Goal: Information Seeking & Learning: Learn about a topic

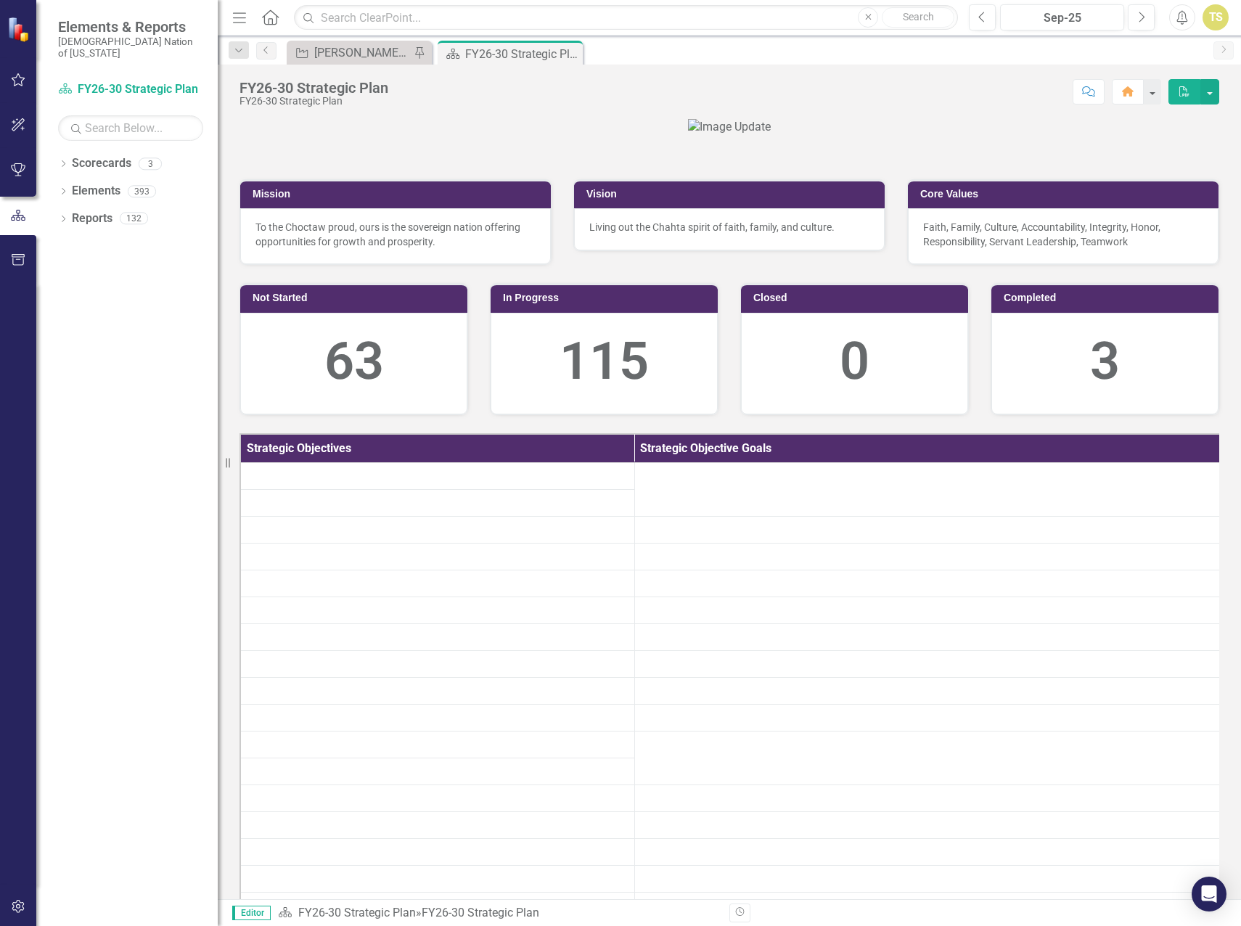
click at [20, 81] on icon "button" at bounding box center [18, 80] width 15 height 12
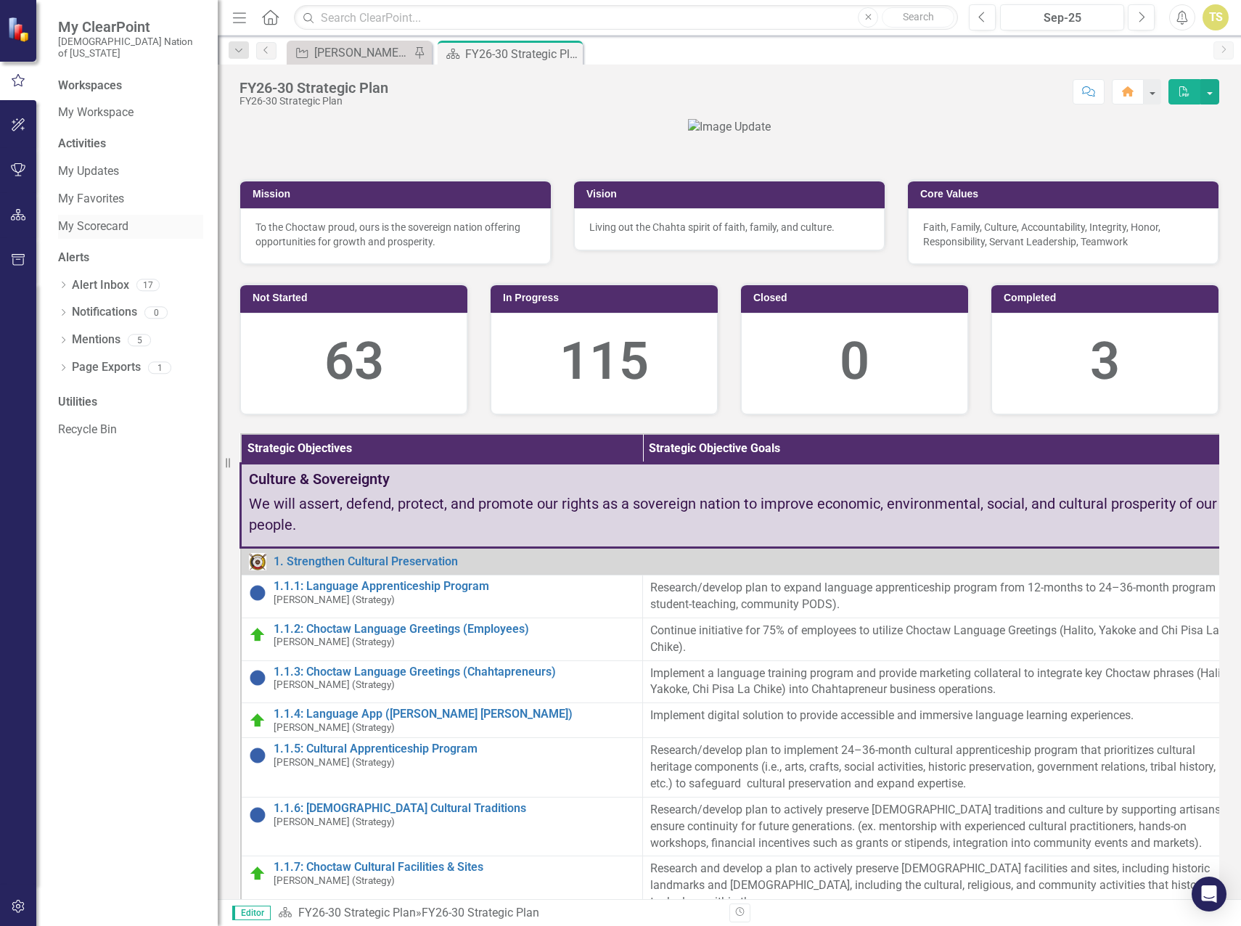
click at [84, 218] on link "My Scorecard" at bounding box center [130, 226] width 145 height 17
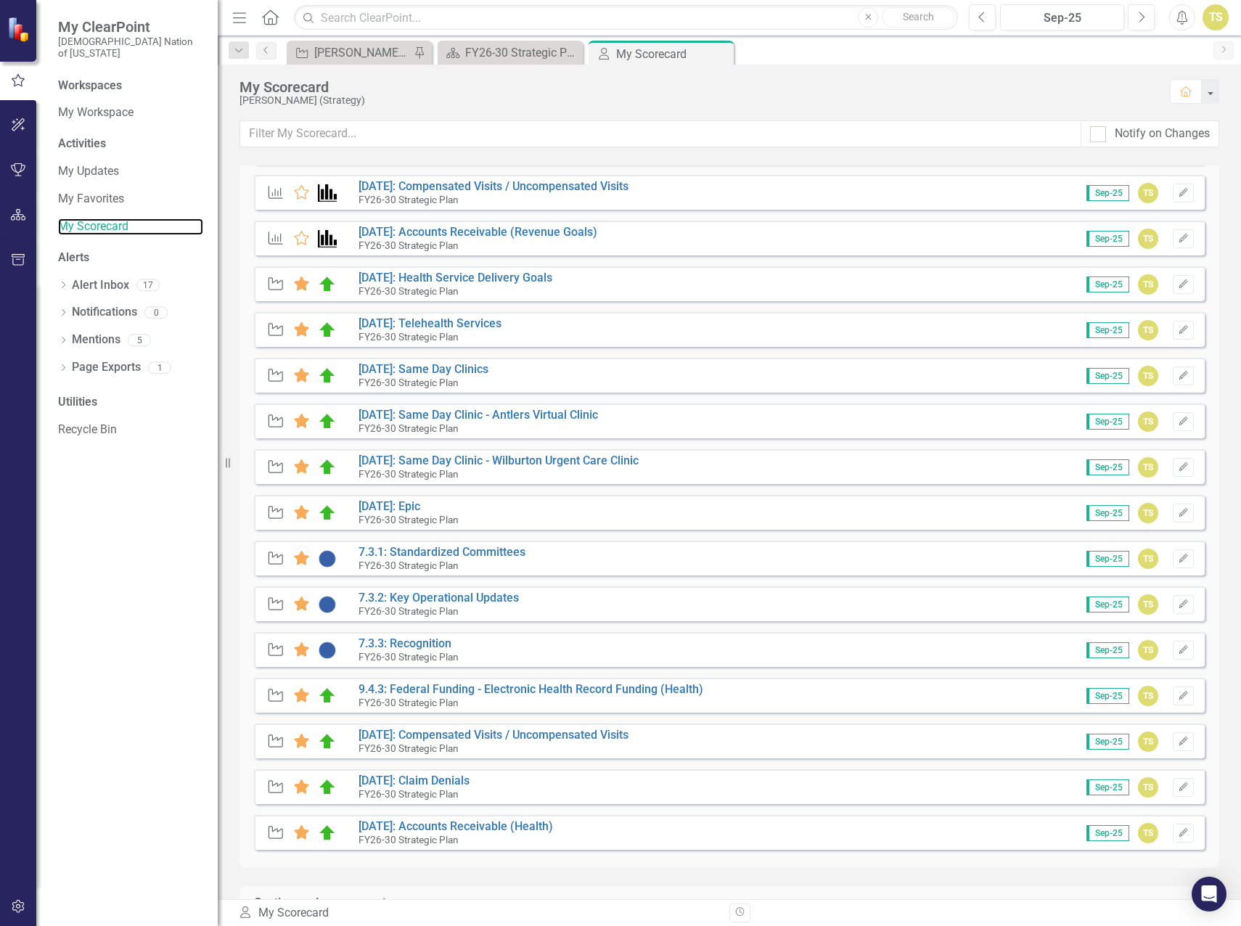
scroll to position [508, 0]
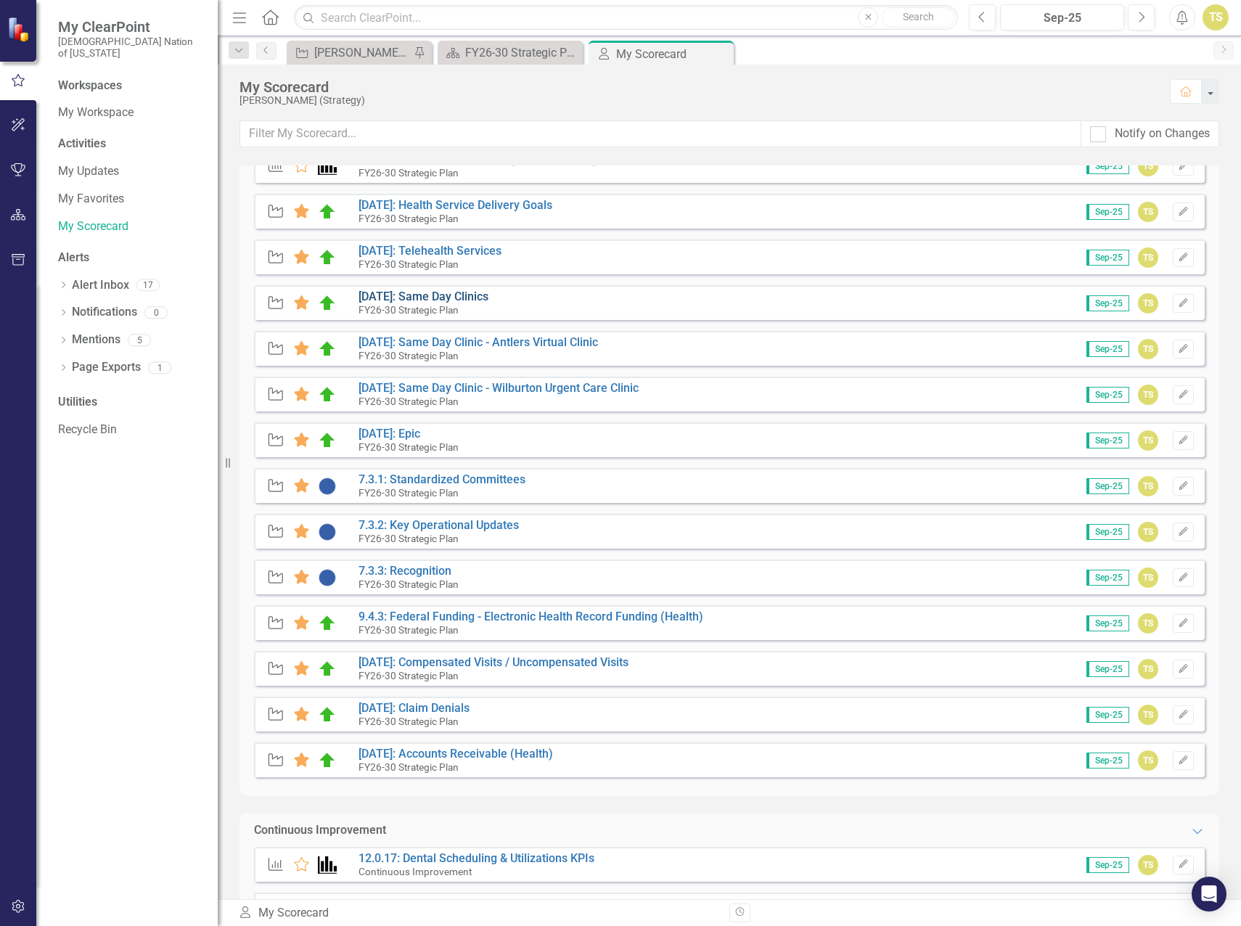
click at [436, 295] on link "[DATE]: Same Day Clinics" at bounding box center [423, 296] width 130 height 14
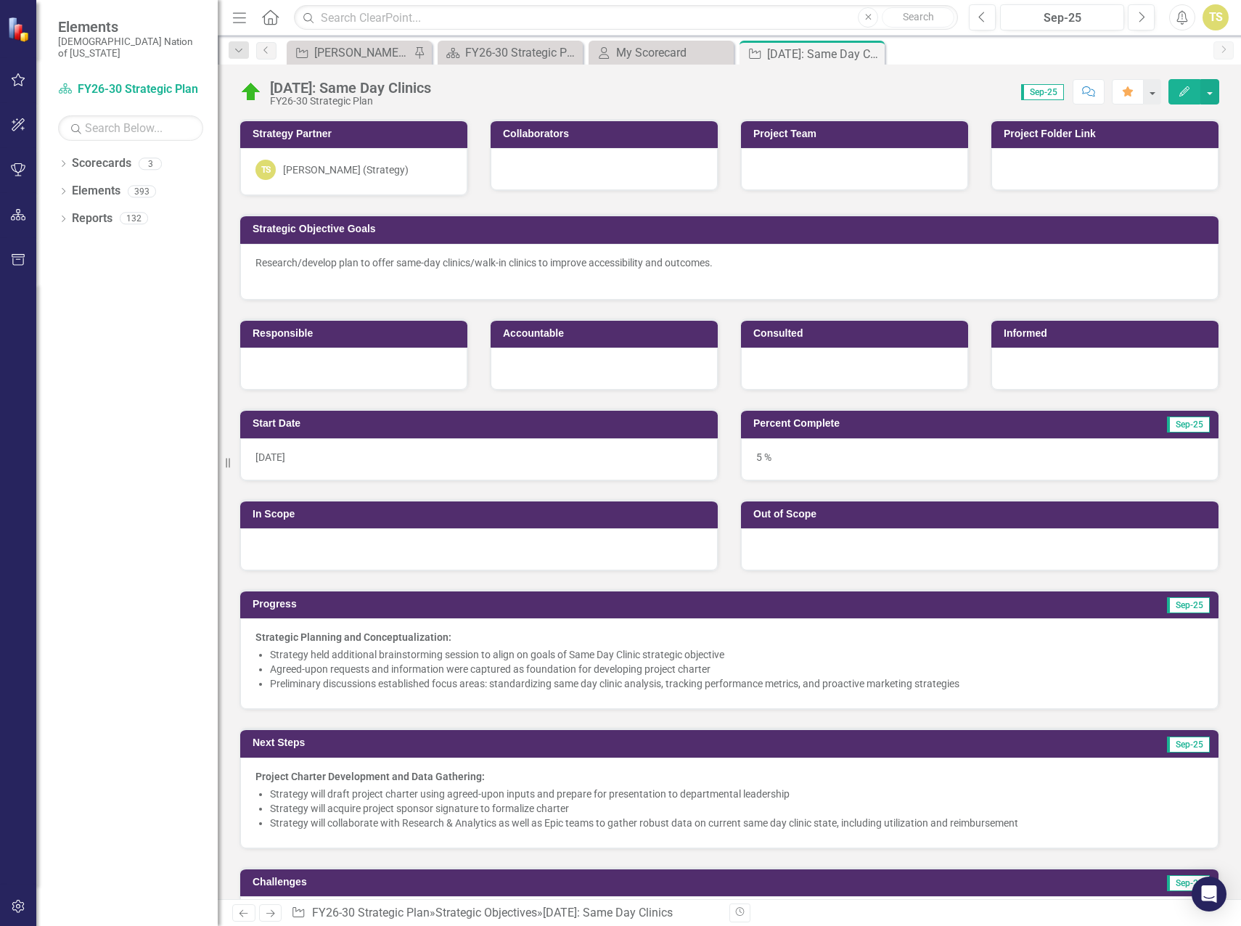
click at [292, 551] on div at bounding box center [478, 549] width 477 height 42
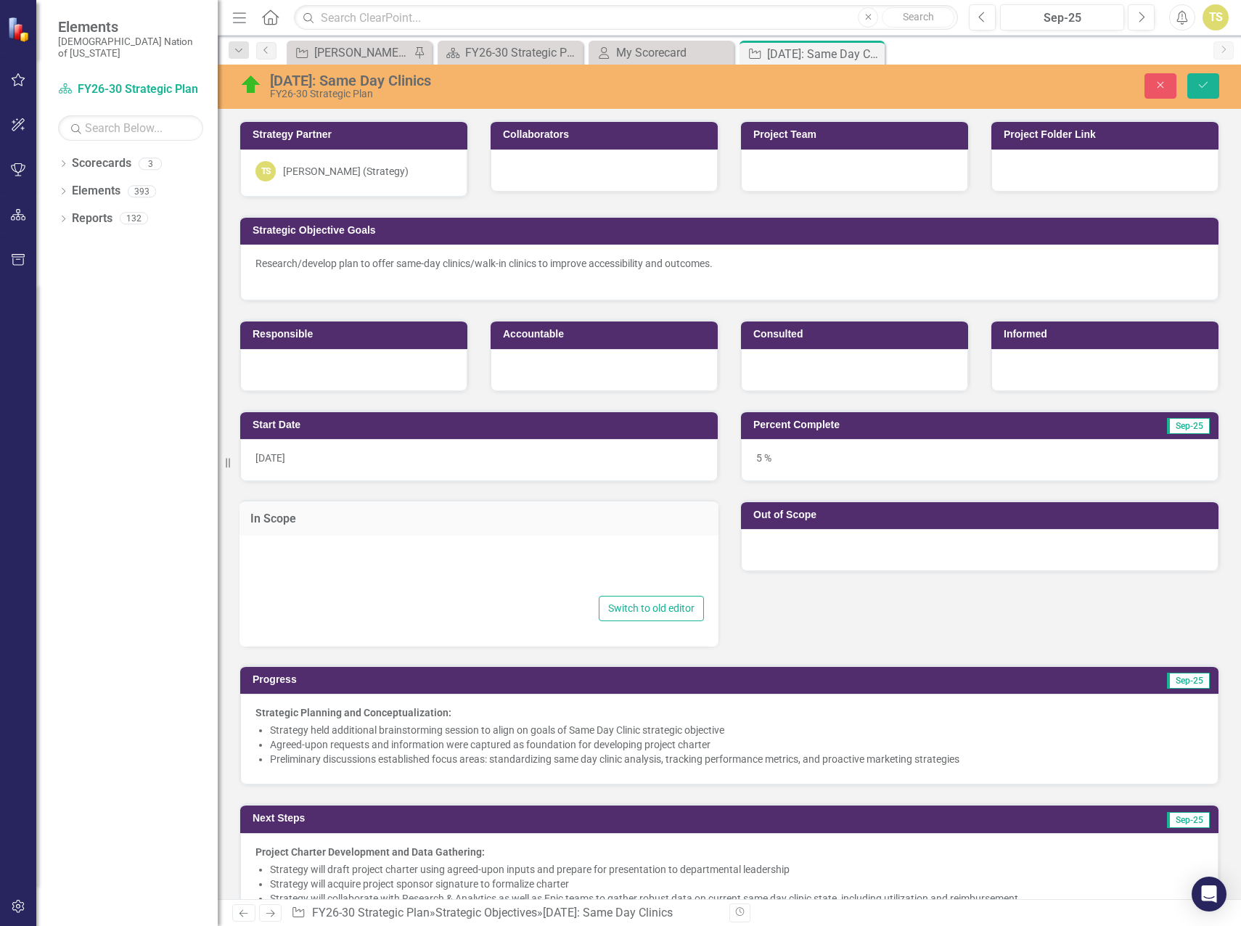
click at [297, 570] on div at bounding box center [479, 569] width 450 height 46
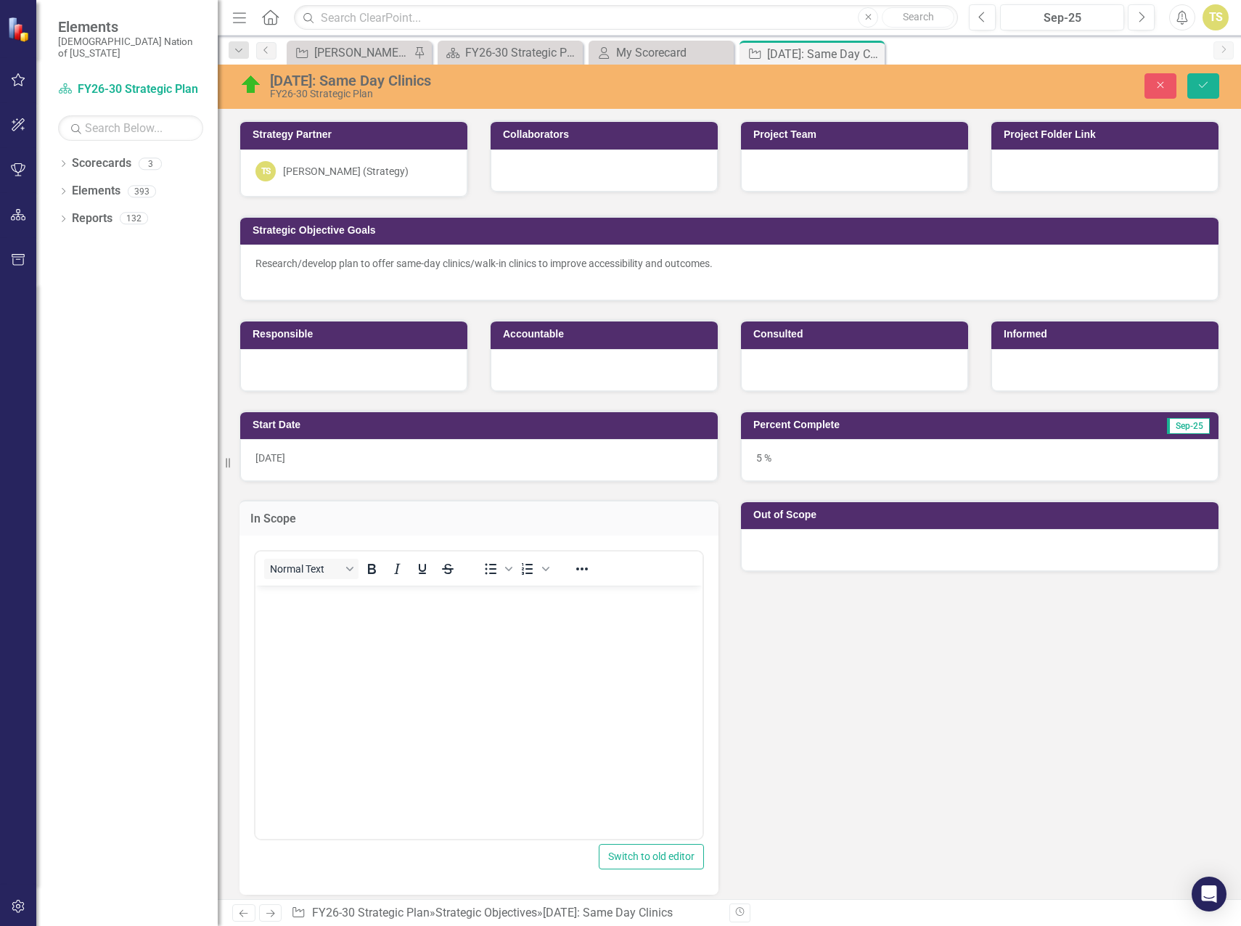
click at [292, 603] on p "Rich Text Area. Press ALT-0 for help." at bounding box center [479, 596] width 440 height 17
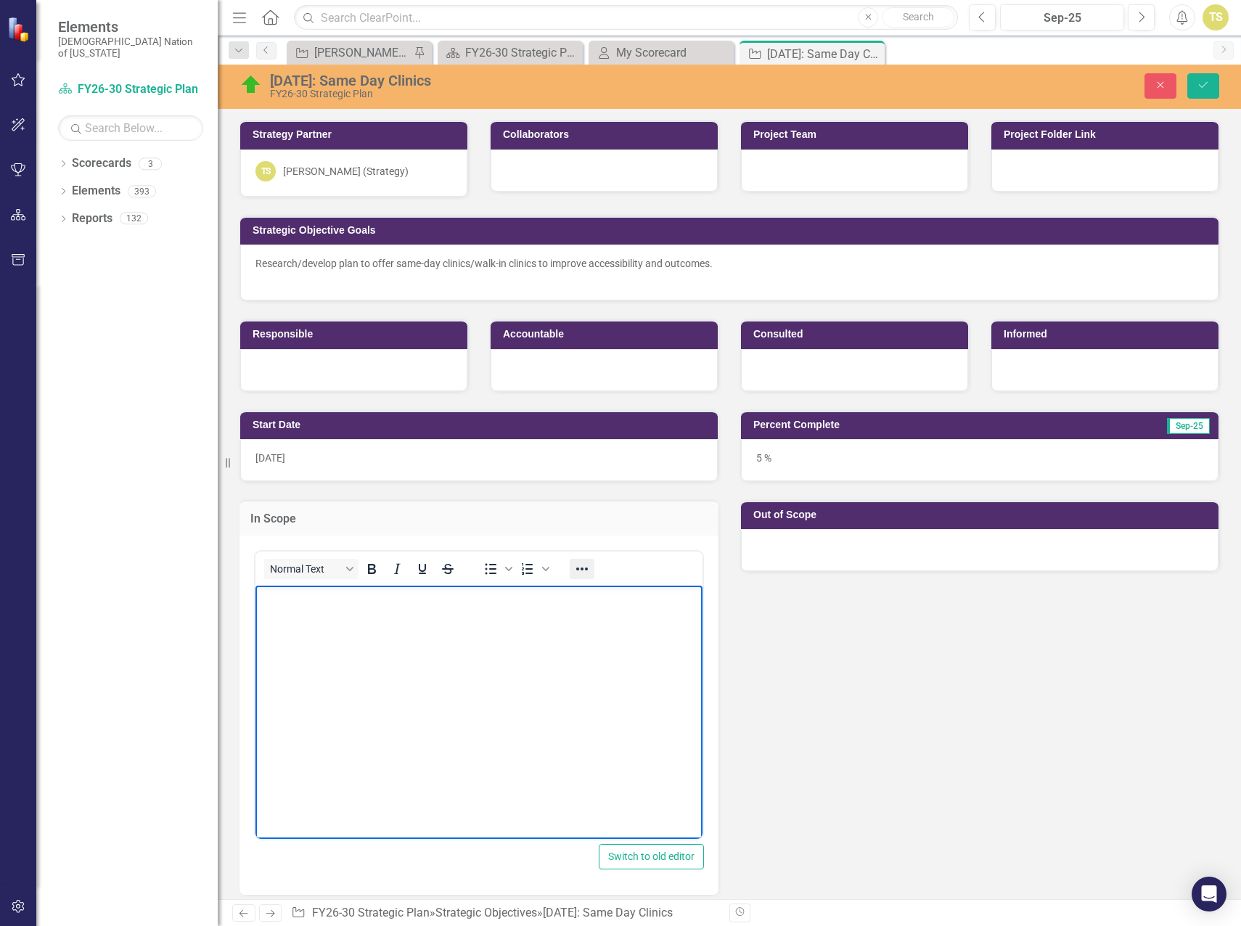
click at [589, 567] on icon "Reveal or hide additional toolbar items" at bounding box center [581, 568] width 17 height 17
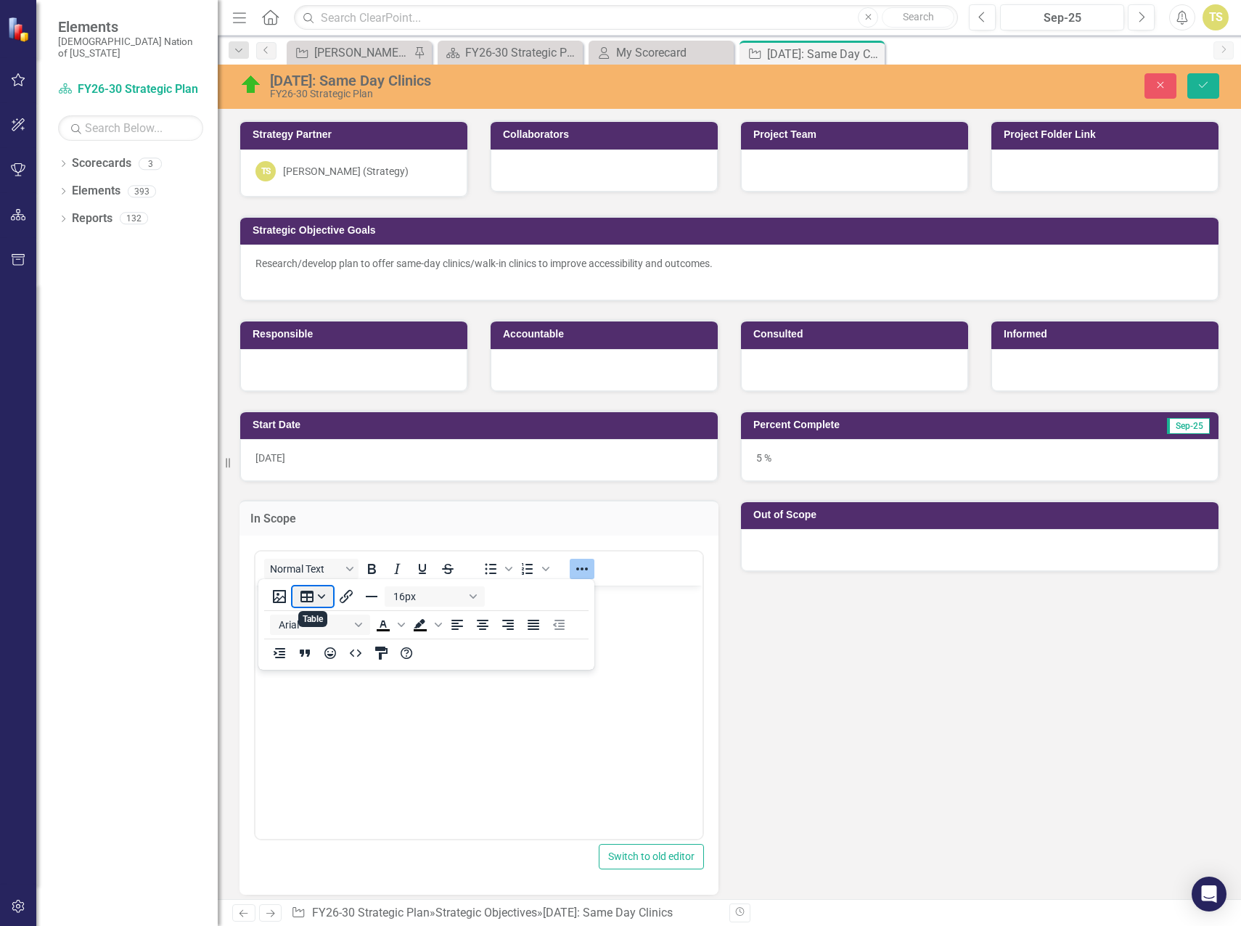
click at [308, 598] on button "Table" at bounding box center [312, 596] width 41 height 20
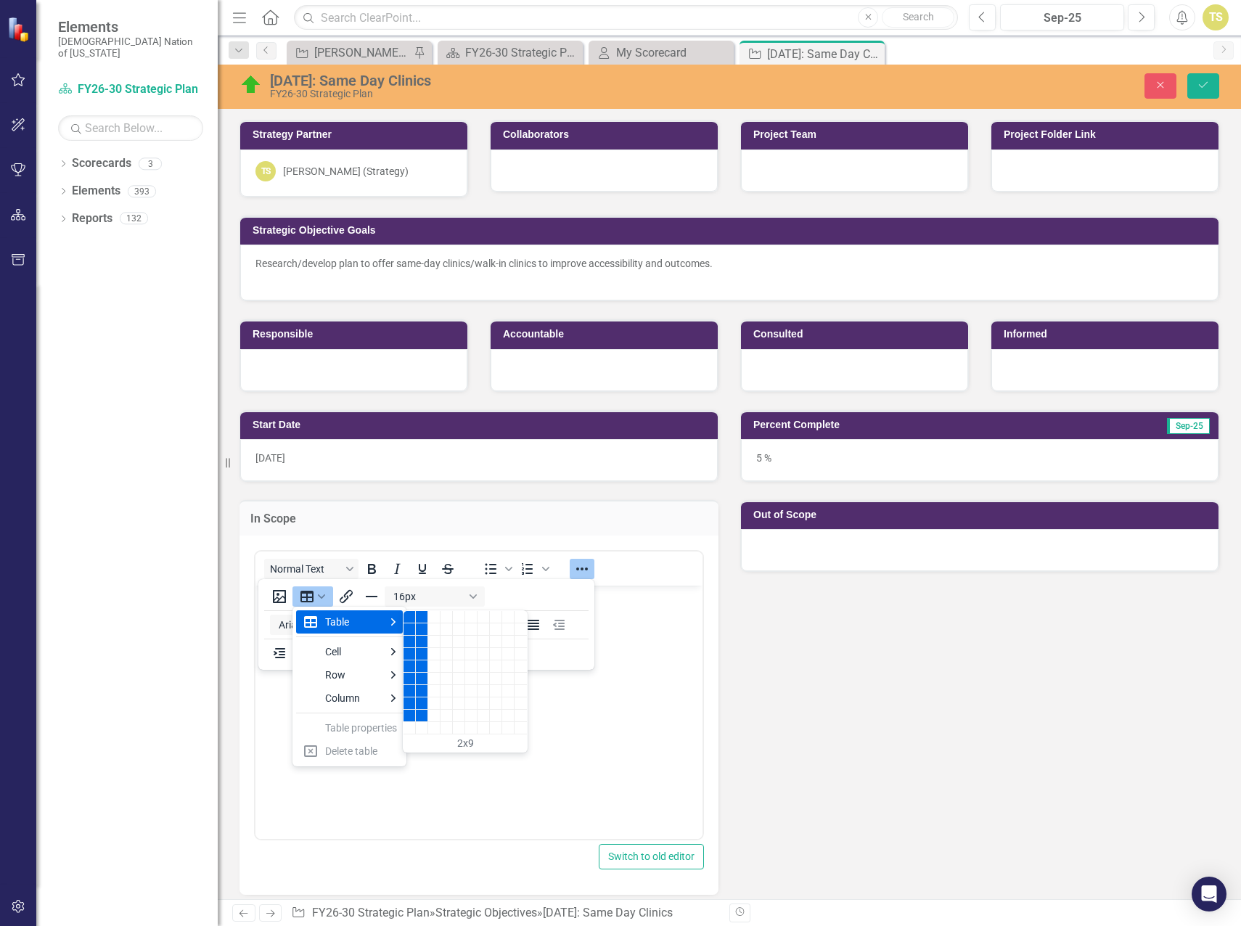
click at [418, 717] on div "2 columns, 9 rows" at bounding box center [422, 716] width 12 height 12
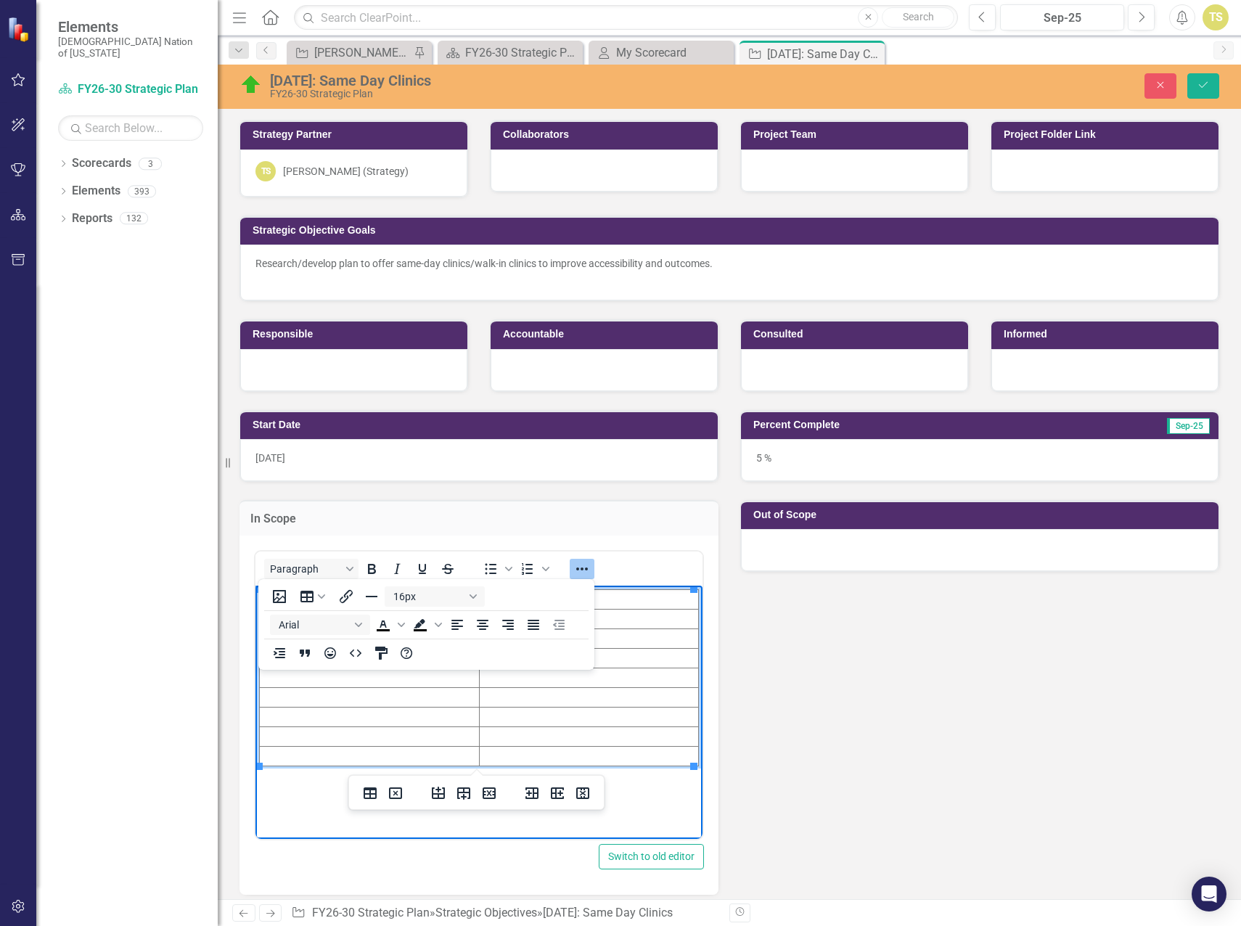
click at [625, 749] on td "Rich Text Area. Press ALT-0 for help." at bounding box center [589, 756] width 220 height 20
click at [625, 603] on td "Rich Text Area. Press ALT-0 for help." at bounding box center [589, 599] width 220 height 20
click at [580, 567] on icon "Reveal or hide additional toolbar items" at bounding box center [581, 568] width 17 height 17
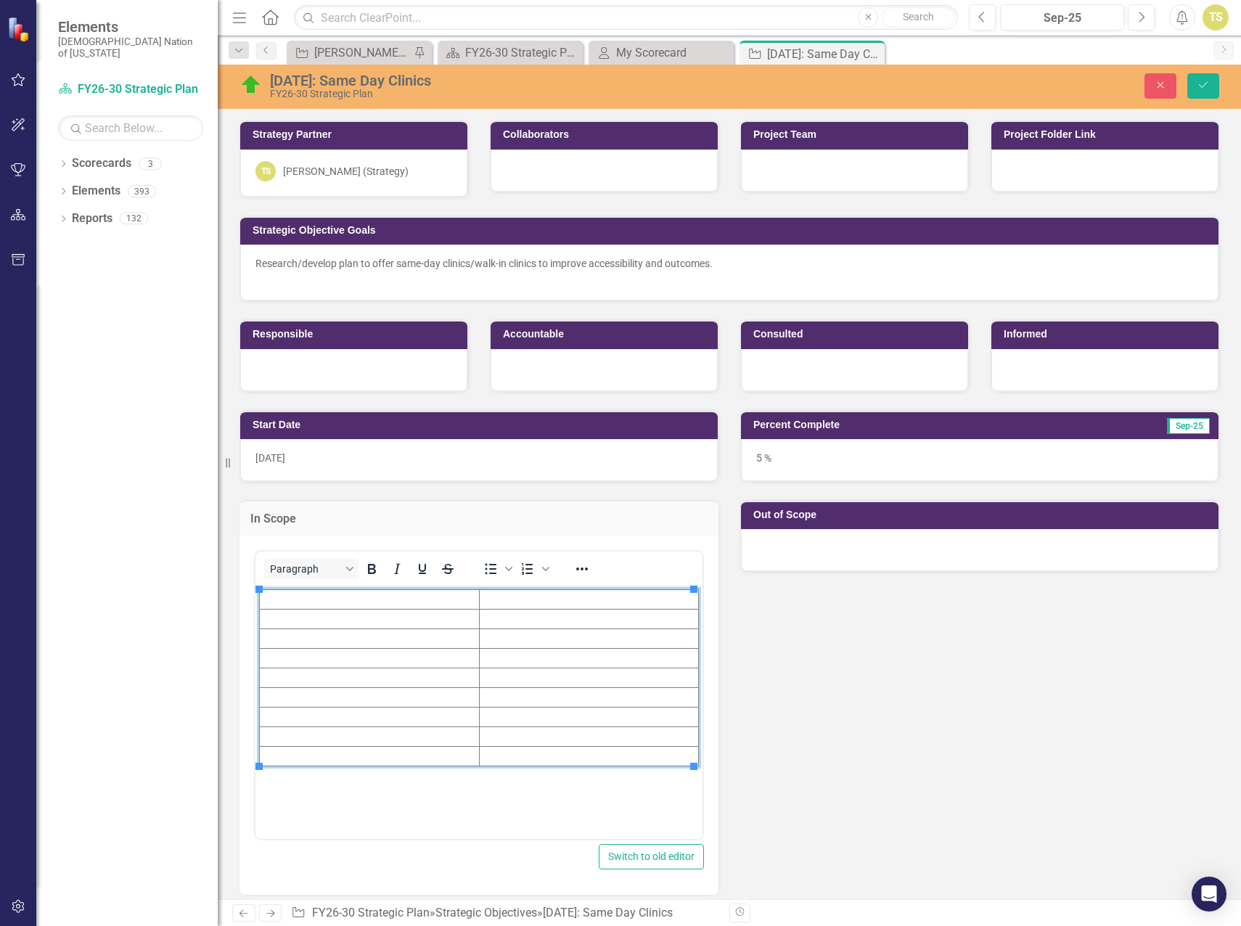
click at [382, 600] on td "Rich Text Area. Press ALT-0 for help." at bounding box center [370, 599] width 220 height 20
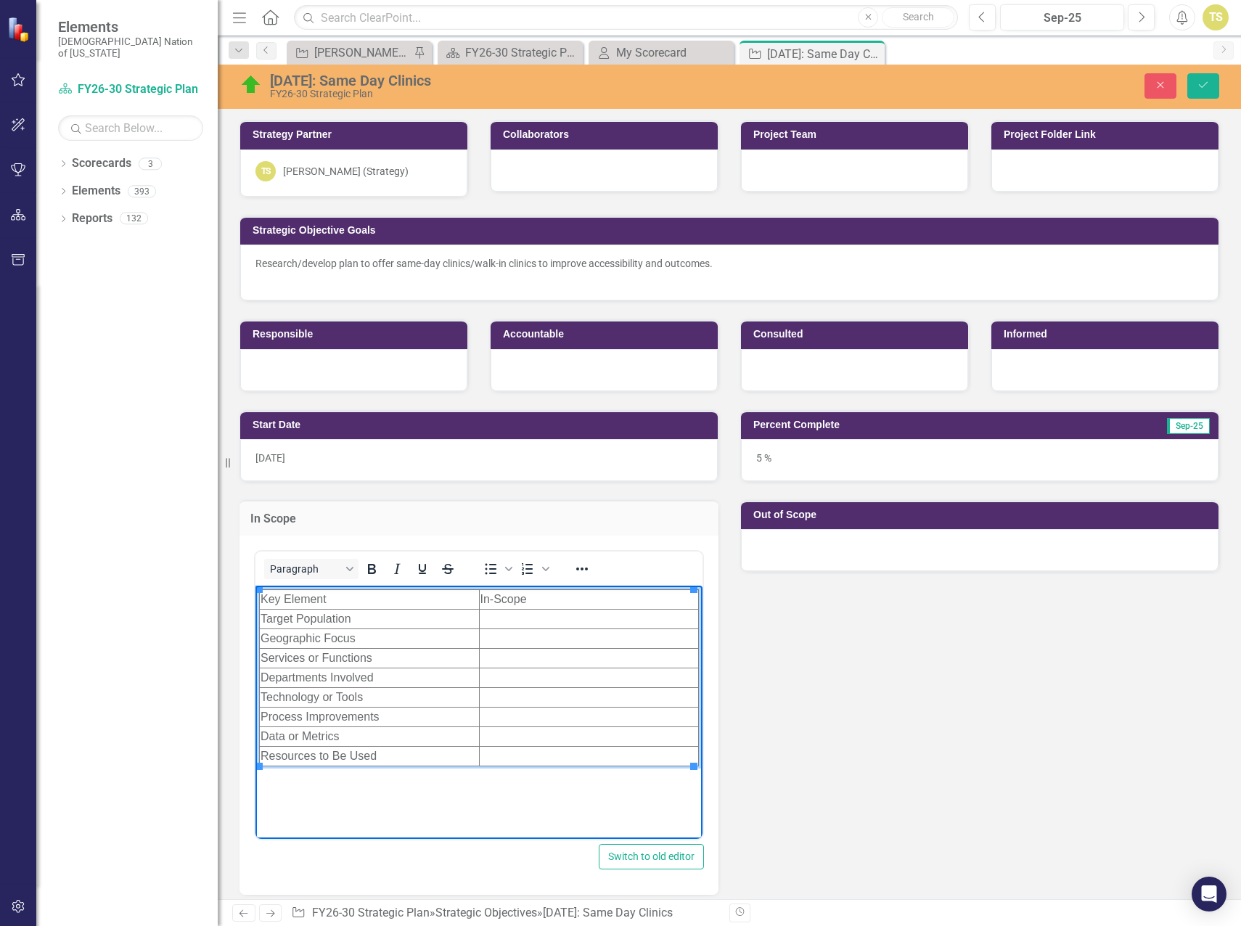
click at [512, 620] on td "Rich Text Area. Press ALT-0 for help." at bounding box center [589, 619] width 220 height 20
click at [509, 619] on td "Rich Text Area. Press ALT-0 for help." at bounding box center [589, 619] width 220 height 20
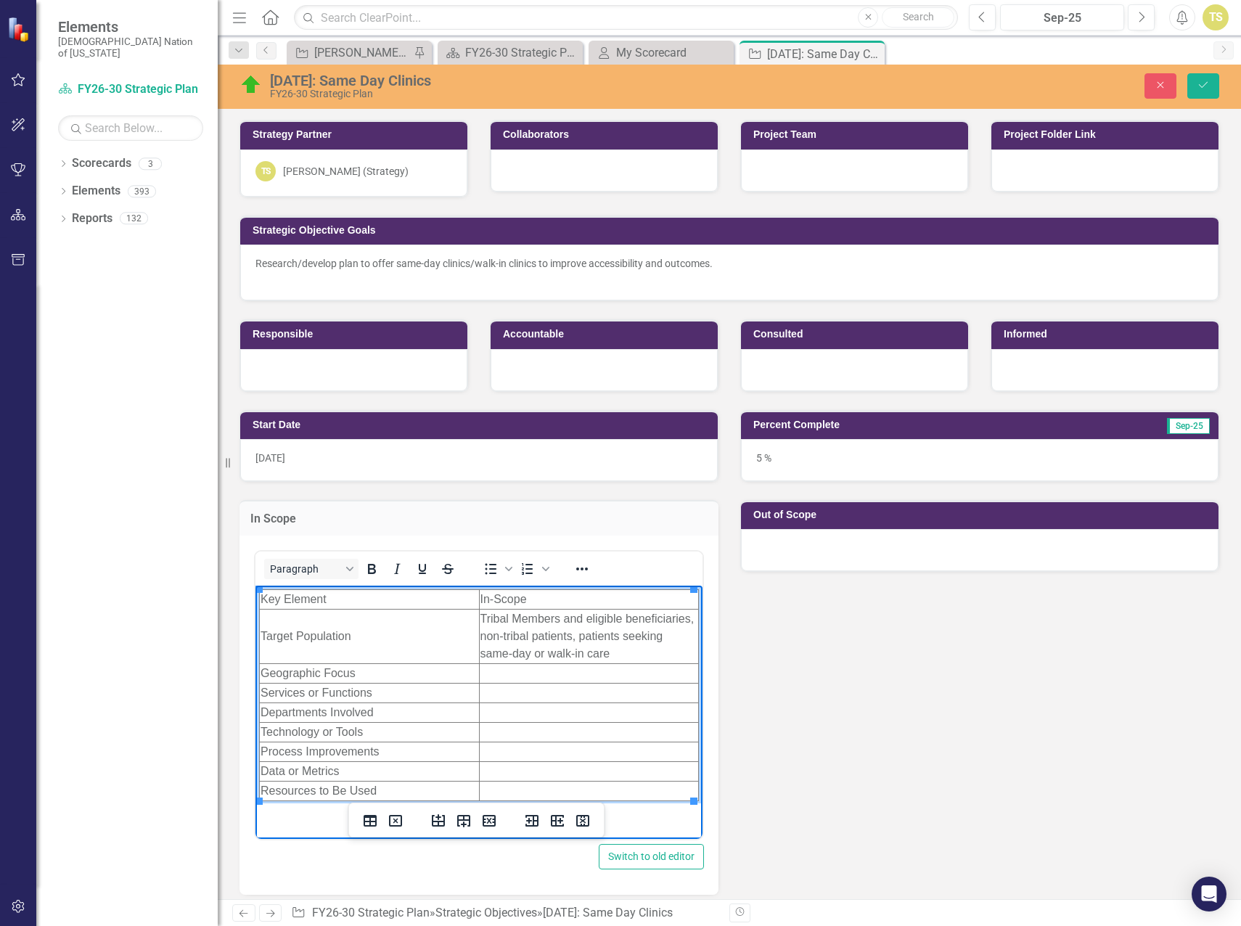
click at [501, 675] on td "Rich Text Area. Press ALT-0 for help." at bounding box center [589, 673] width 220 height 20
click at [497, 694] on td "Rich Text Area. Press ALT-0 for help." at bounding box center [589, 693] width 220 height 20
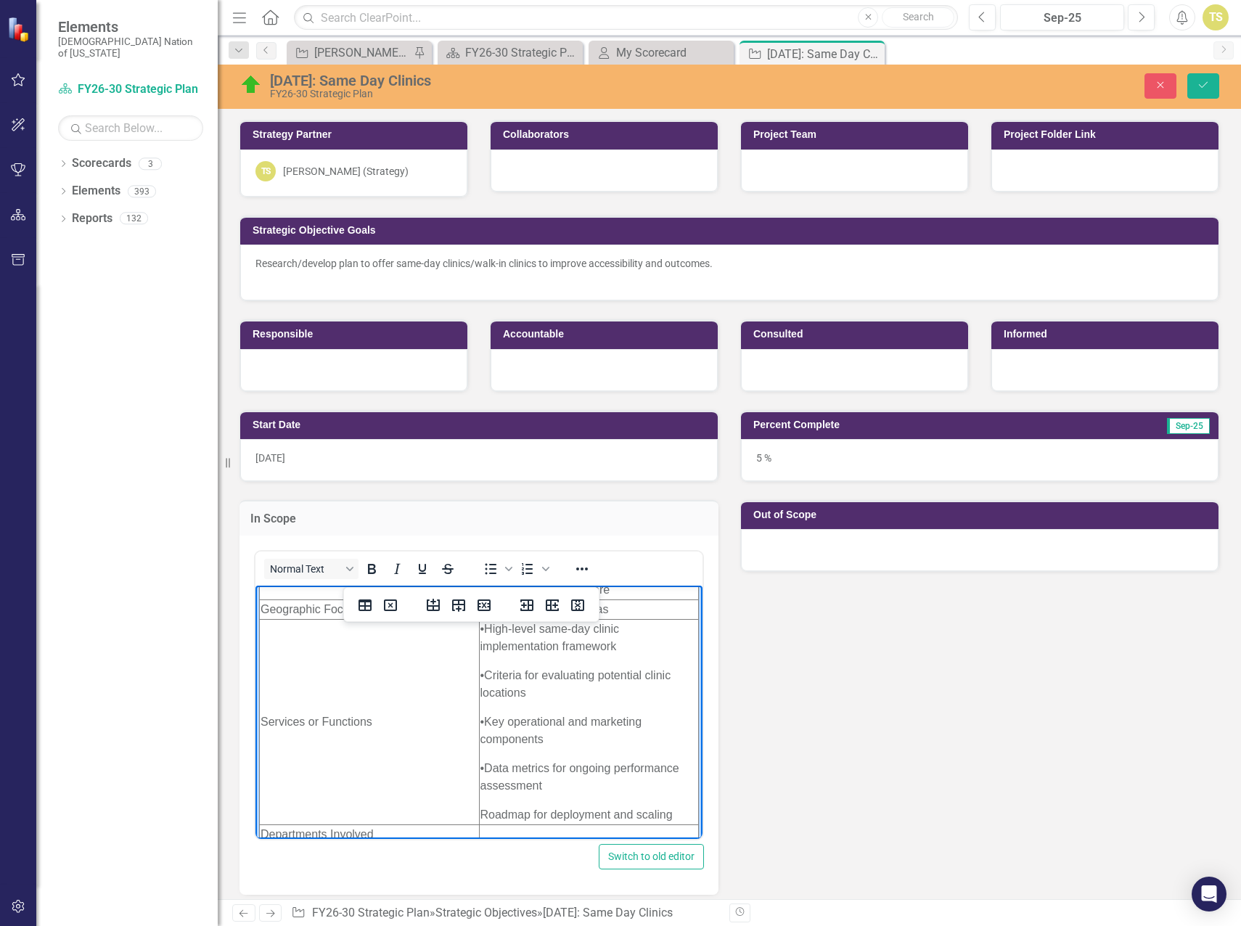
scroll to position [169, 0]
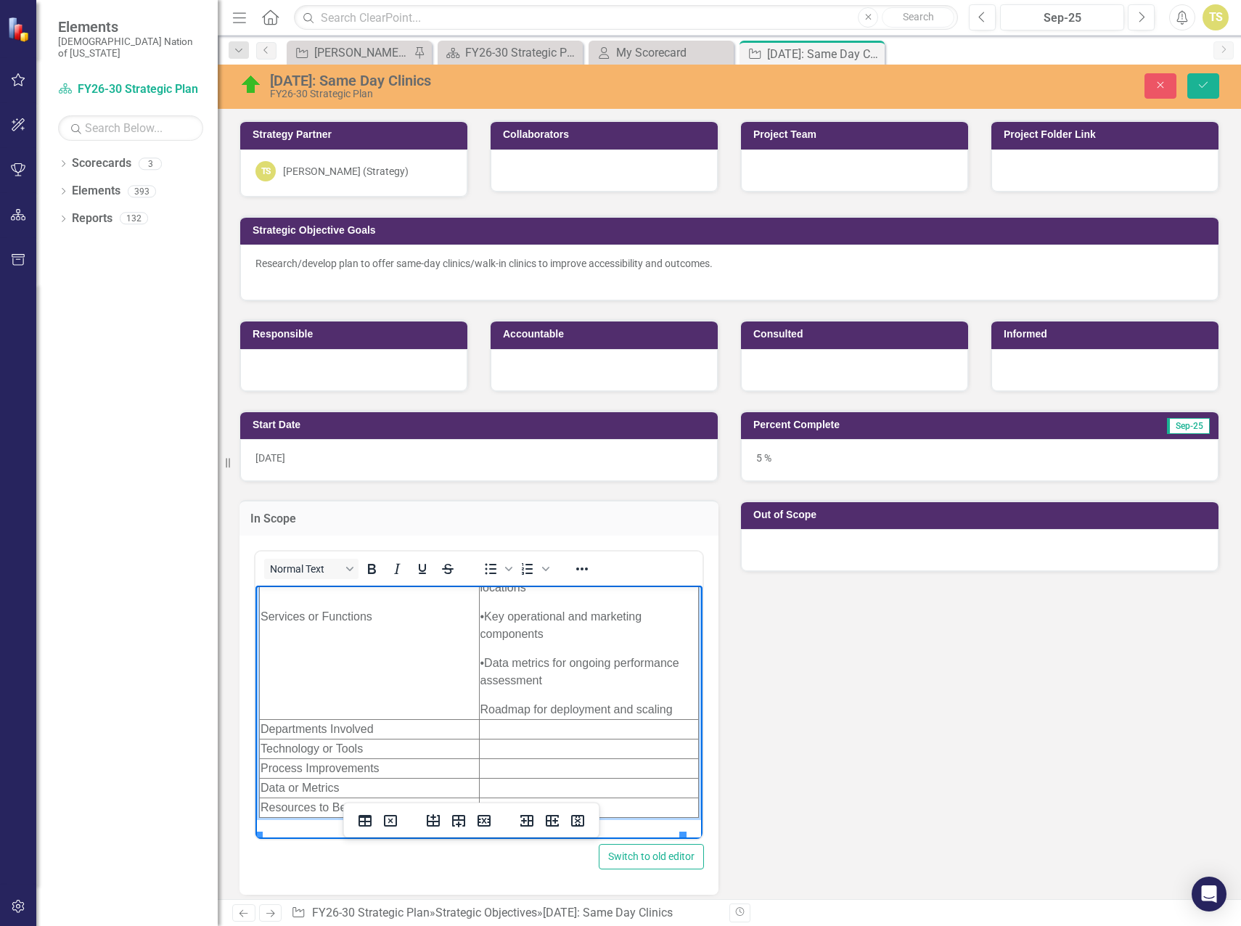
drag, startPoint x: 493, startPoint y: 646, endPoint x: 485, endPoint y: 636, distance: 13.9
click at [485, 636] on td "• High-level same-day clinic implementation framework • Criteria for evaluating…" at bounding box center [589, 616] width 220 height 205
click at [530, 718] on td "• High-level same-day clinic implementation framework • Criteria for evaluating…" at bounding box center [589, 616] width 220 height 205
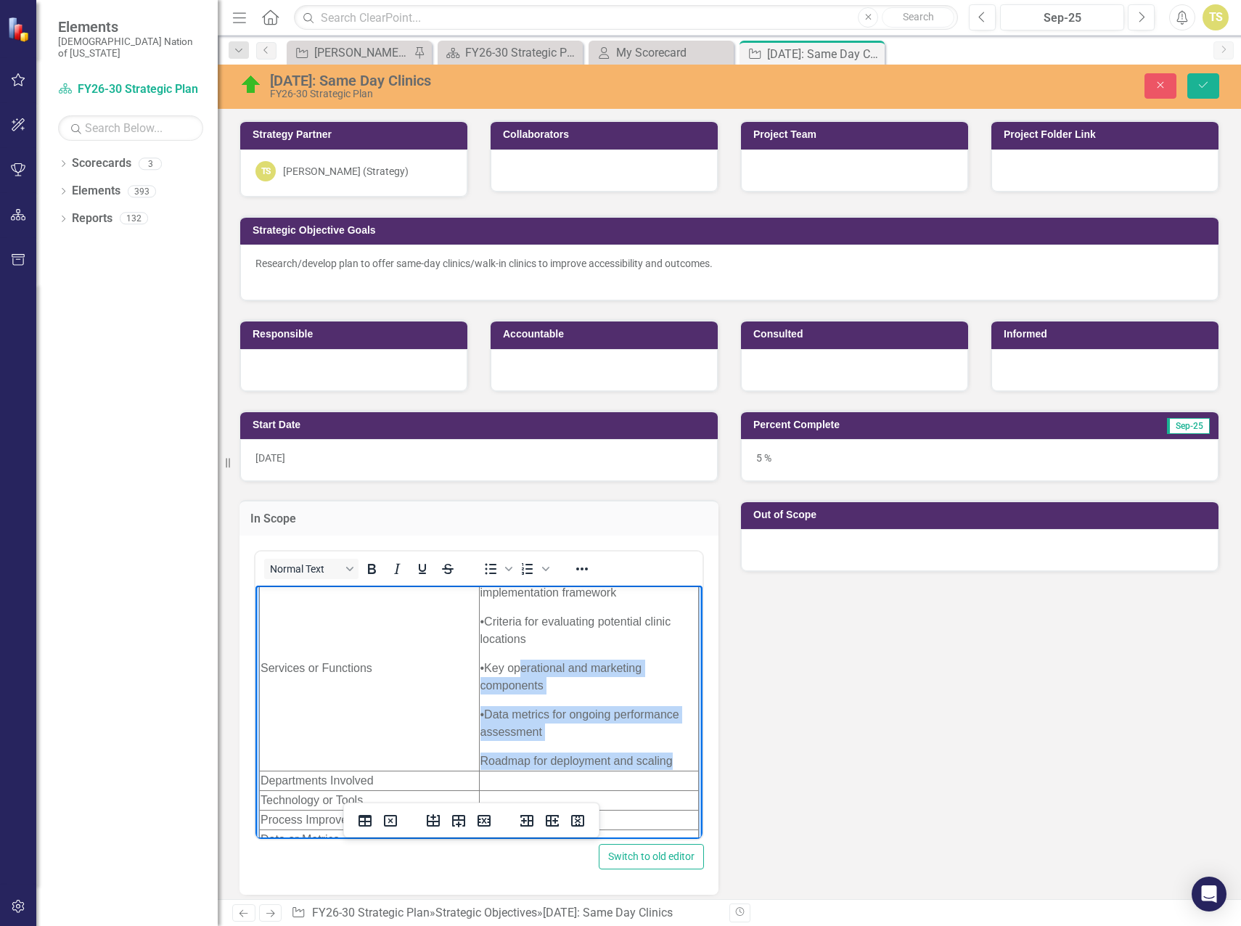
scroll to position [96, 0]
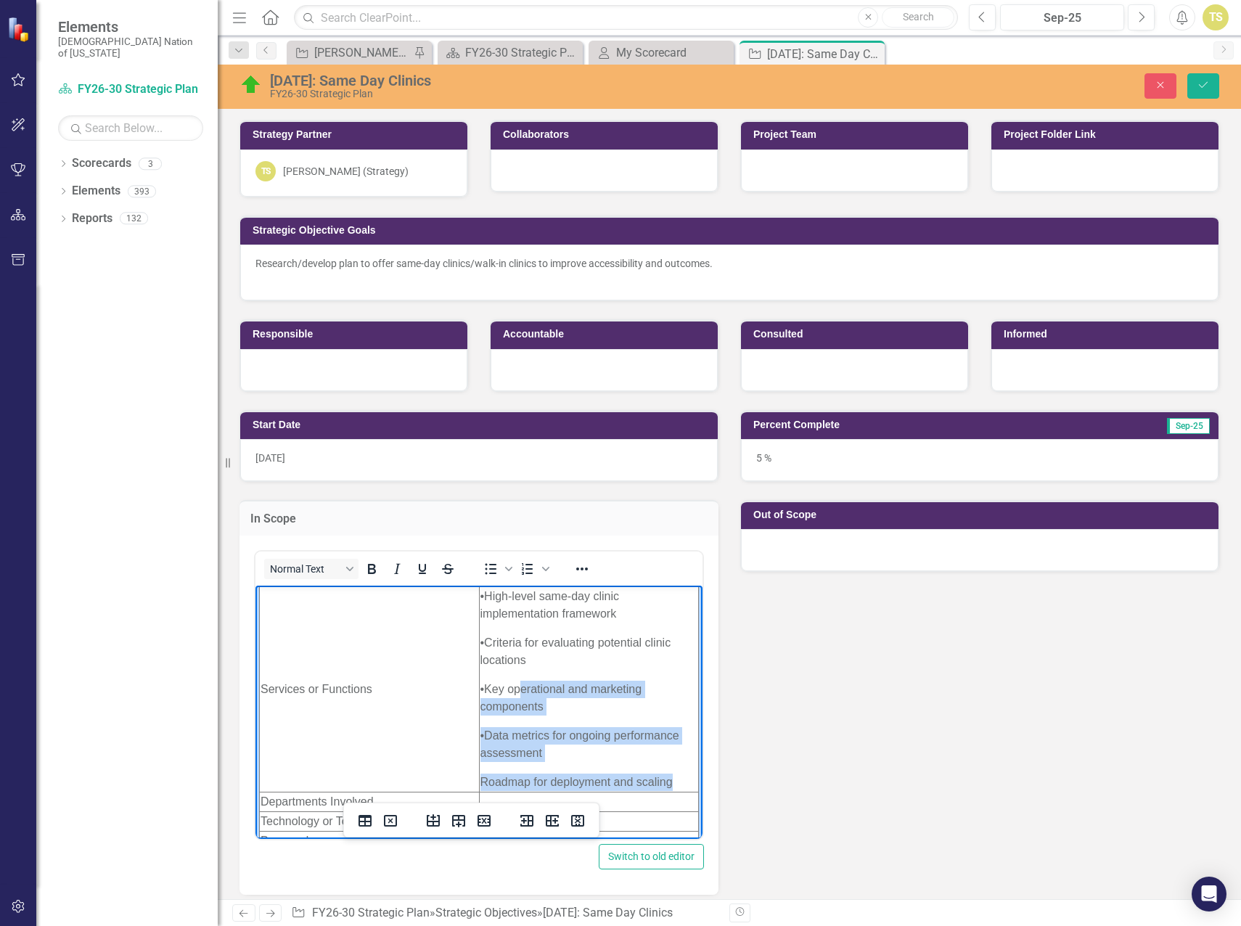
drag, startPoint x: 670, startPoint y: 723, endPoint x: 489, endPoint y: 616, distance: 210.4
click at [489, 616] on td "• High-level same-day clinic implementation framework • Criteria for evaluating…" at bounding box center [589, 688] width 220 height 205
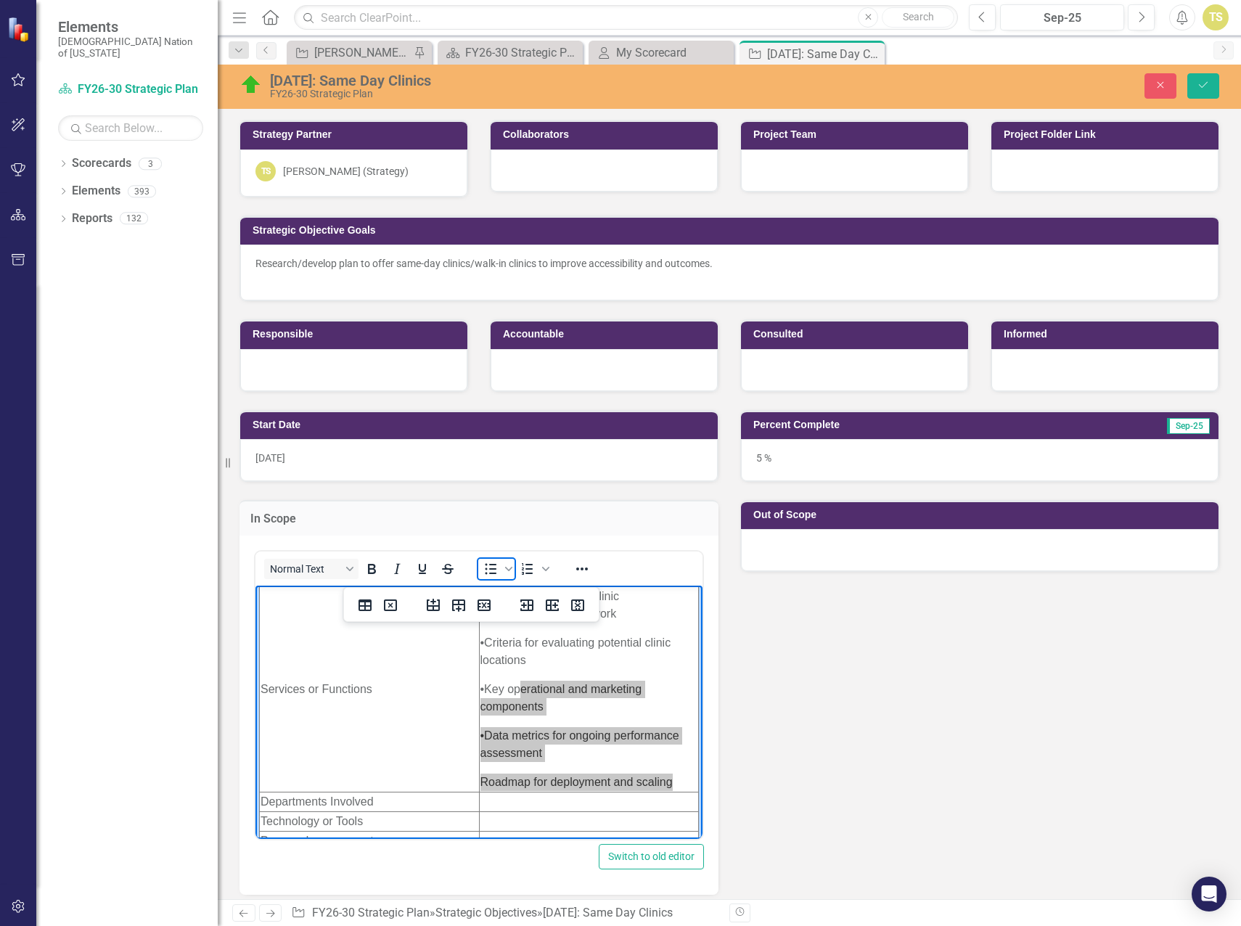
click at [490, 567] on icon "Bullet list" at bounding box center [490, 568] width 17 height 17
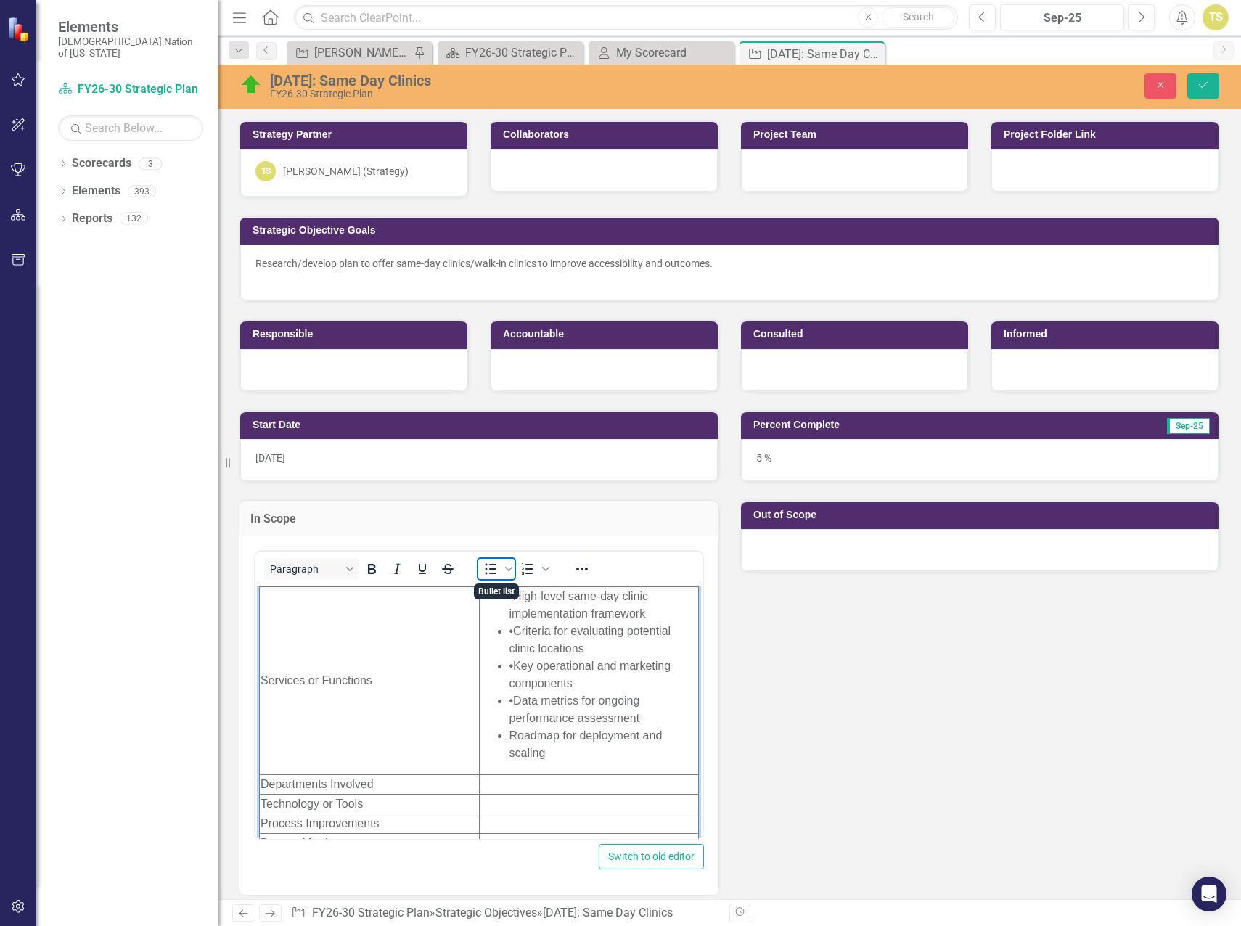
click at [490, 567] on icon "Bullet list" at bounding box center [490, 568] width 17 height 17
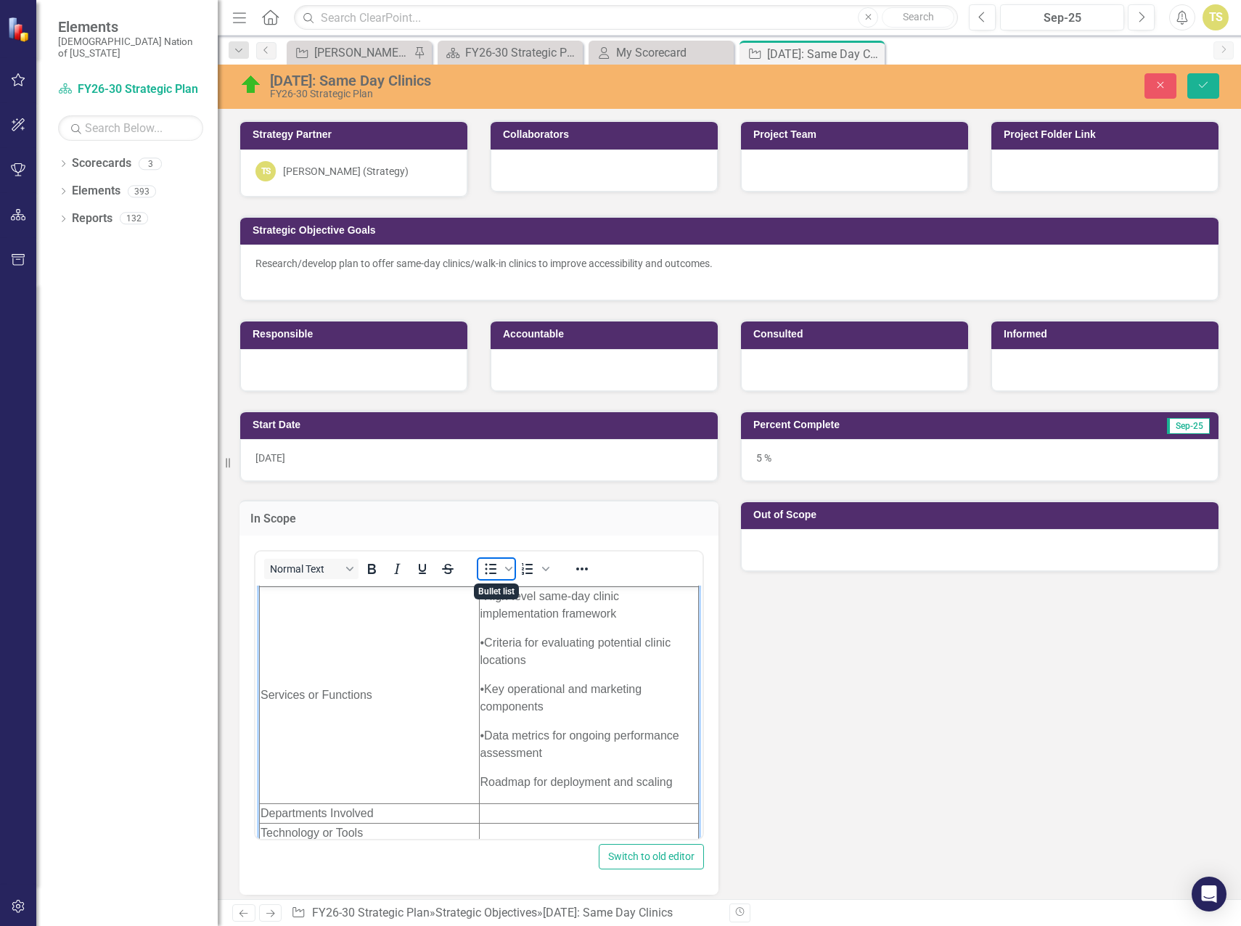
click at [490, 567] on icon "Bullet list" at bounding box center [490, 568] width 17 height 17
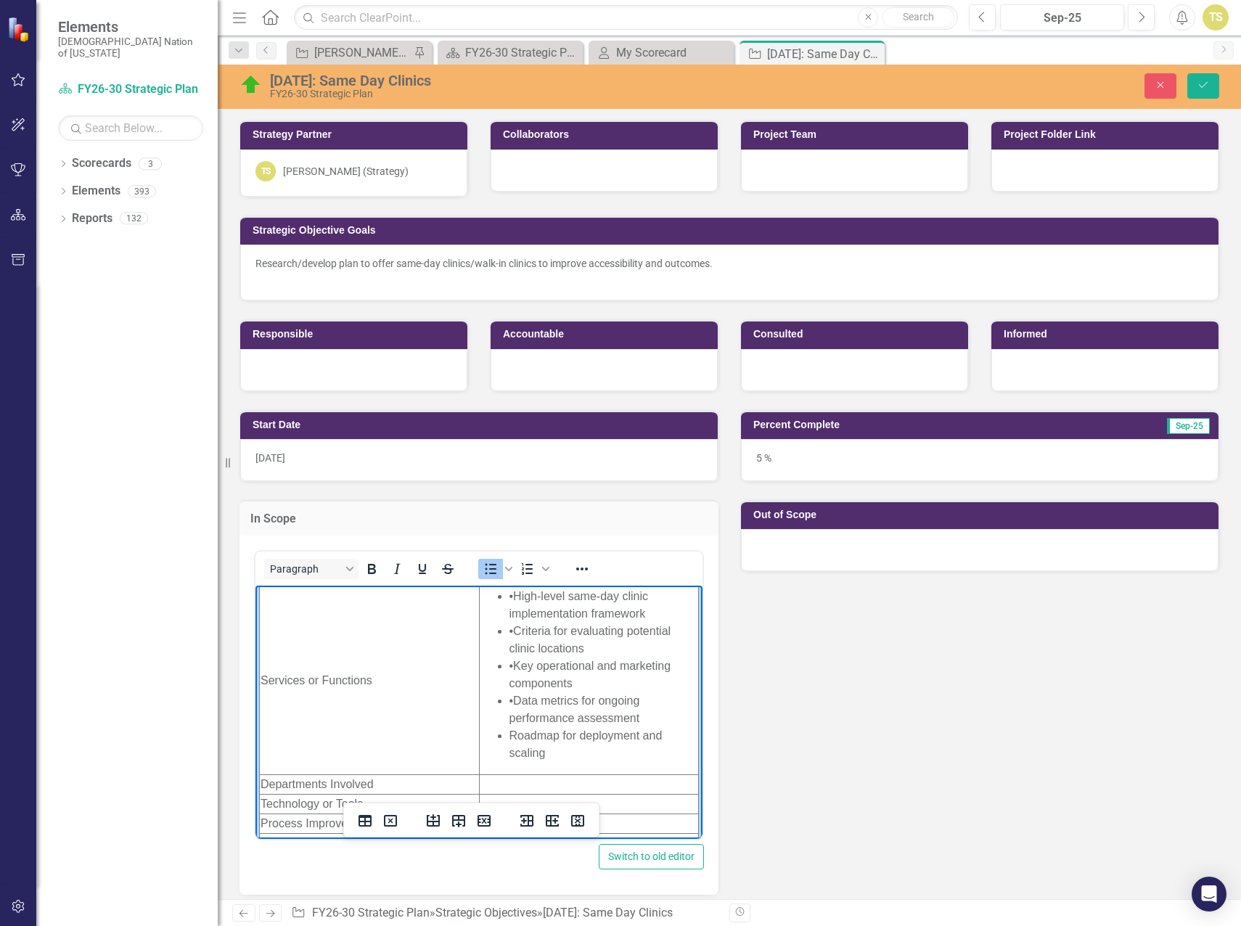
click at [513, 615] on li "• High-level same-day clinic implementation framework" at bounding box center [603, 604] width 189 height 35
click at [523, 611] on li "• High-level same-day clinic implementation framework" at bounding box center [603, 604] width 189 height 35
click at [522, 649] on li "• Criteria for evaluating potential clinic locations" at bounding box center [603, 639] width 189 height 35
click at [526, 646] on li "• Criteria for evaluating potential clinic locations" at bounding box center [603, 639] width 189 height 35
click at [522, 684] on li "• Key operational and marketing components" at bounding box center [603, 674] width 189 height 35
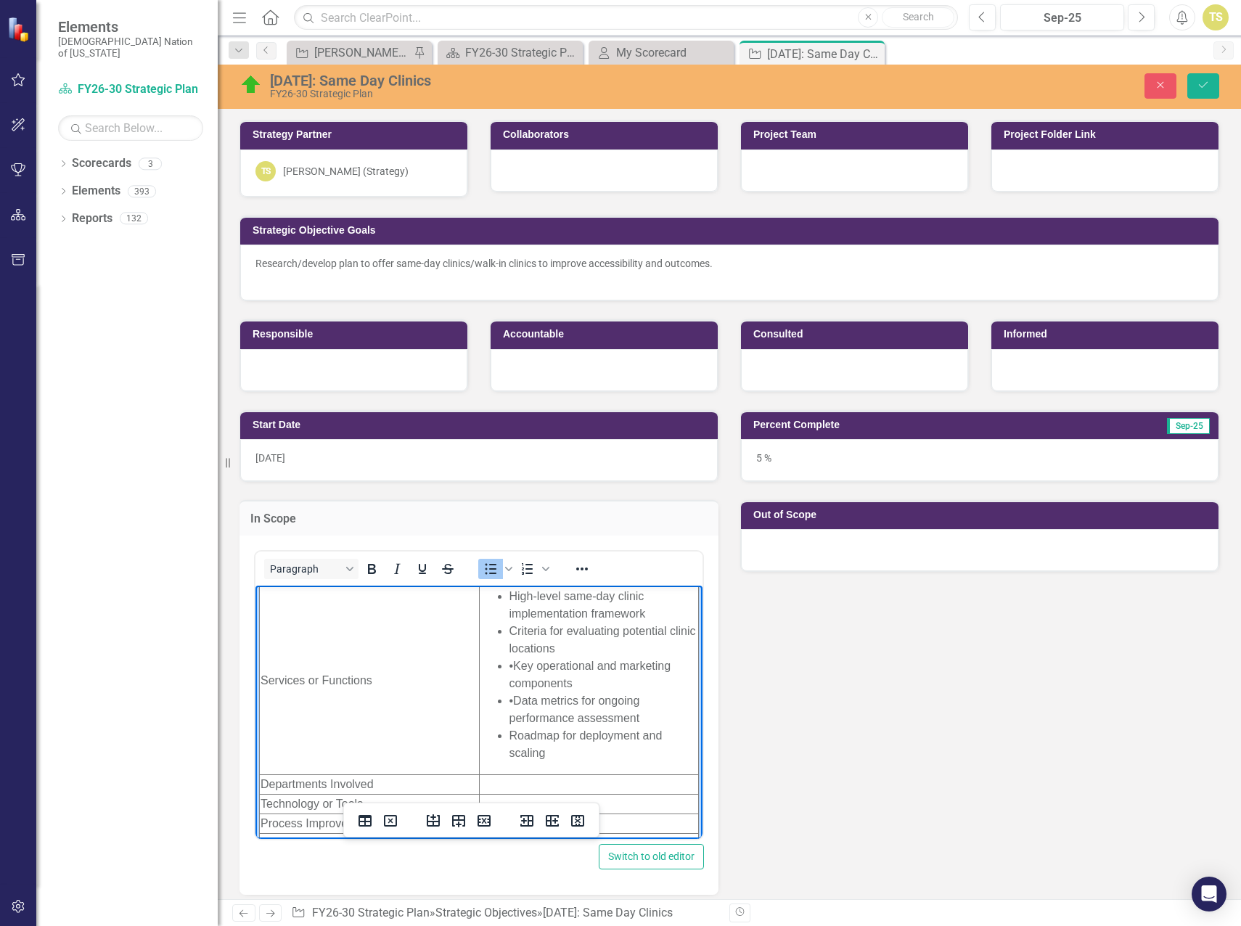
click at [518, 682] on li "• Key operational and marketing components" at bounding box center [603, 674] width 189 height 35
click at [524, 715] on li "• Data metrics for ongoing performance assessment" at bounding box center [603, 708] width 189 height 35
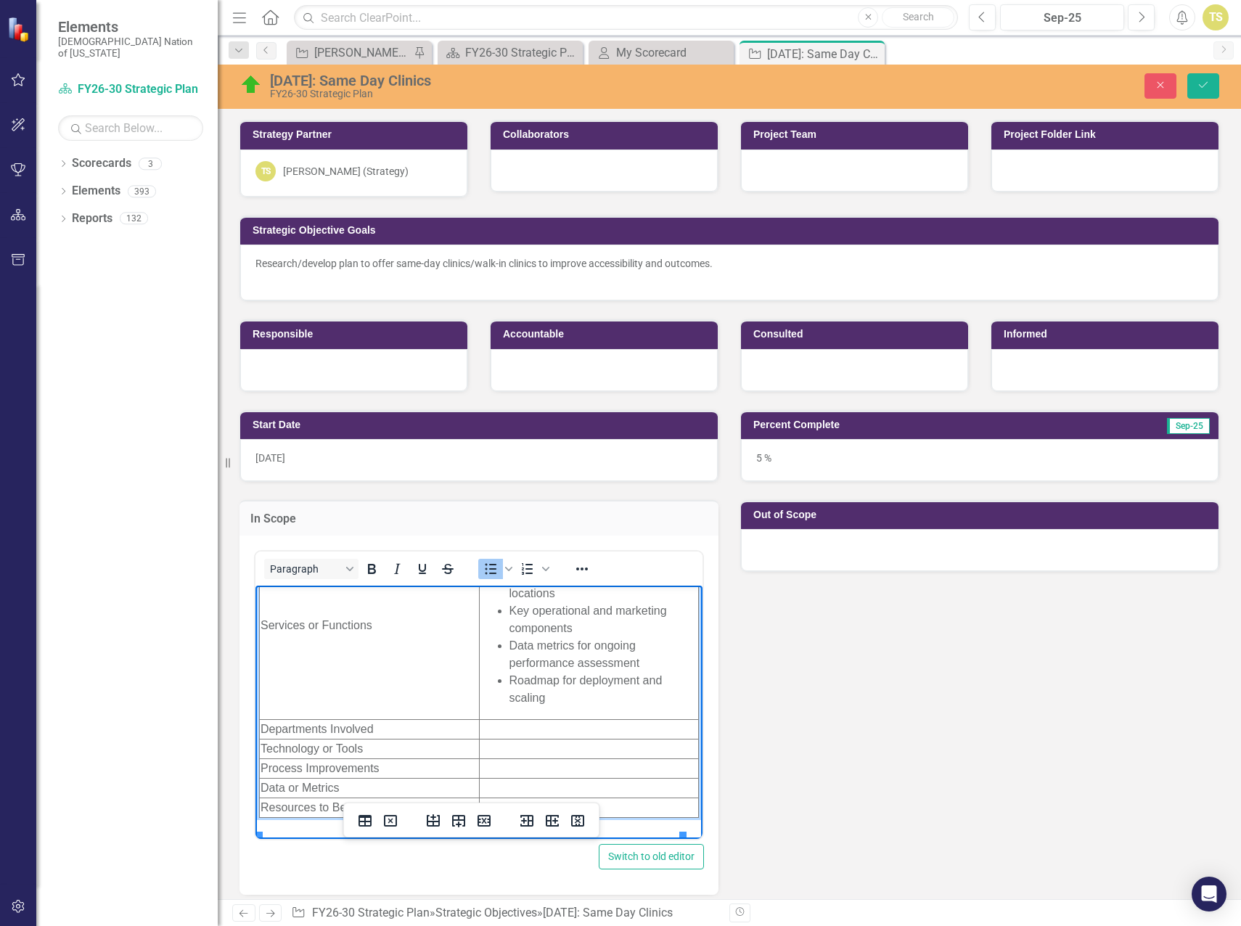
click at [480, 739] on td "Rich Text Area. Press ALT-0 for help." at bounding box center [589, 729] width 220 height 20
click at [485, 572] on icon "Bullet list" at bounding box center [490, 568] width 17 height 17
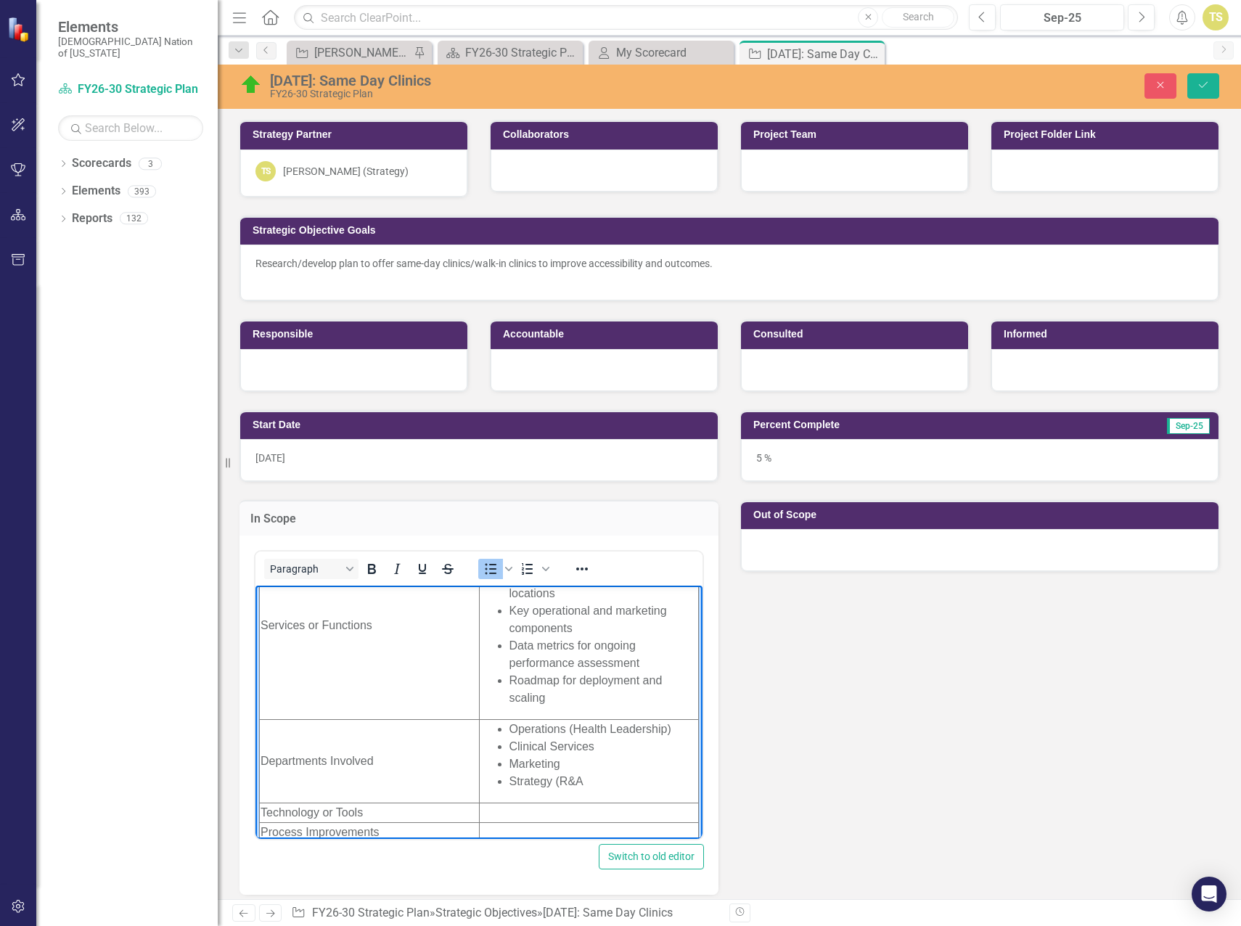
click at [573, 789] on li "Strategy (R&A" at bounding box center [603, 780] width 189 height 17
drag, startPoint x: 580, startPoint y: 797, endPoint x: 547, endPoint y: 797, distance: 33.4
click at [547, 789] on li "Strategy (R&A" at bounding box center [603, 780] width 189 height 17
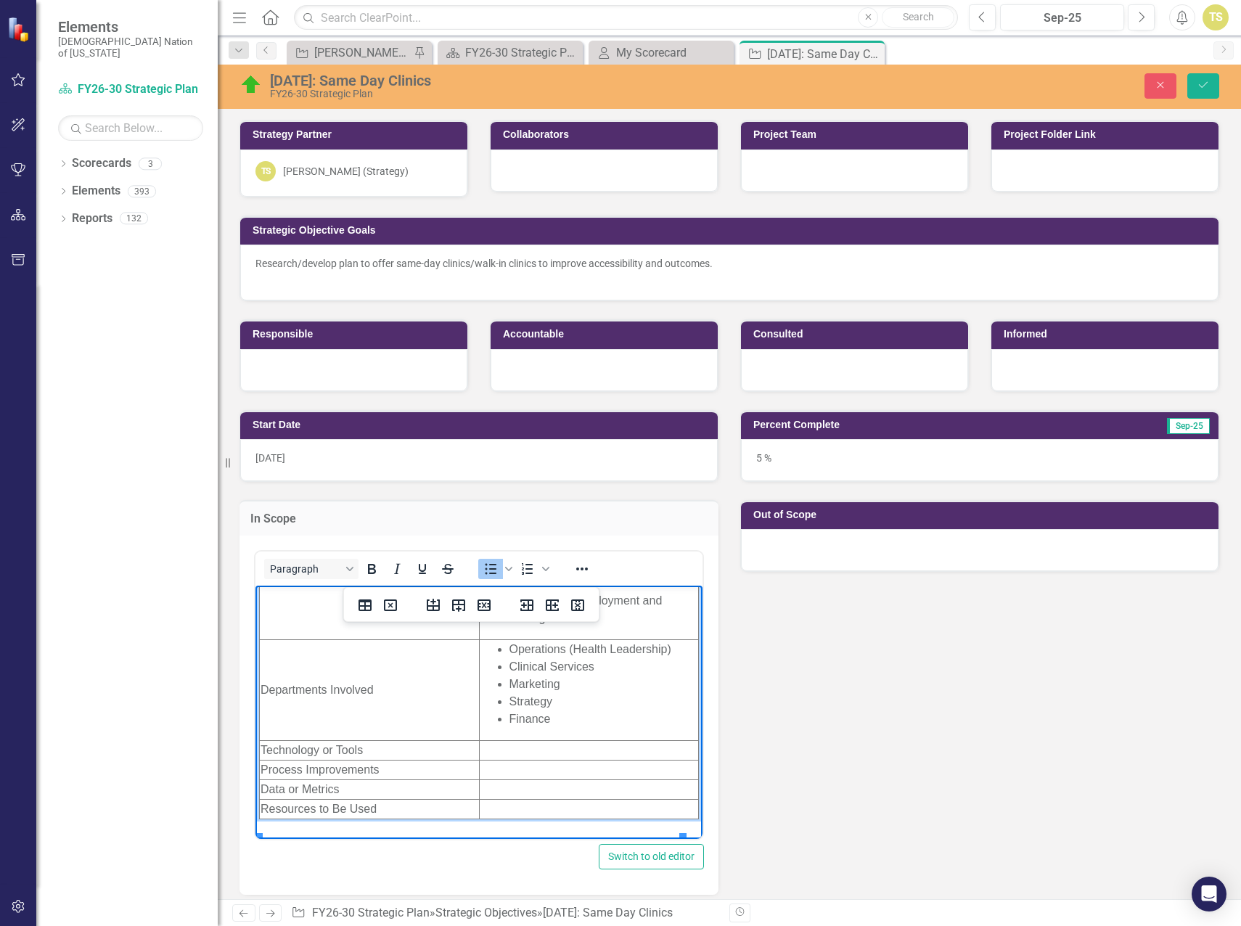
scroll to position [233, 0]
click at [501, 758] on td "Rich Text Area. Press ALT-0 for help." at bounding box center [589, 749] width 220 height 20
click at [487, 566] on icon "Bullet list" at bounding box center [490, 568] width 17 height 17
